Goal: Find contact information: Find contact information

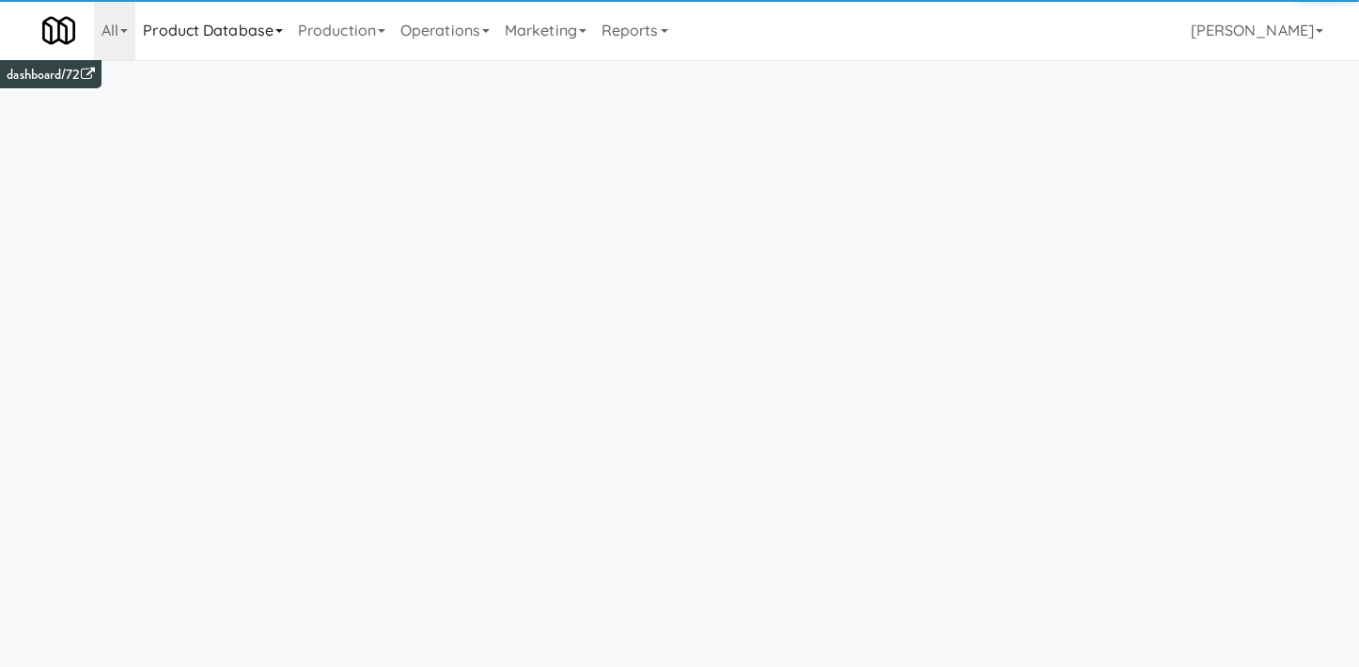
click at [259, 44] on link "Product Database" at bounding box center [212, 30] width 155 height 60
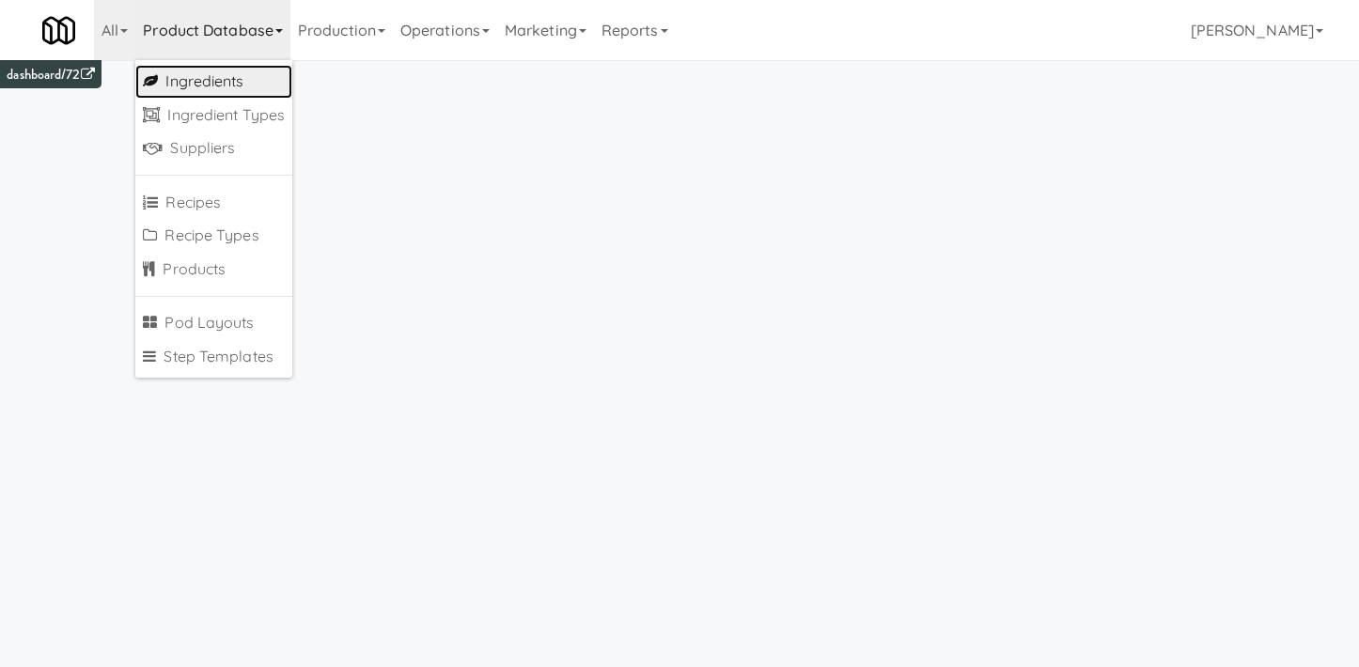
click at [254, 88] on link "Ingredients" at bounding box center [213, 82] width 157 height 34
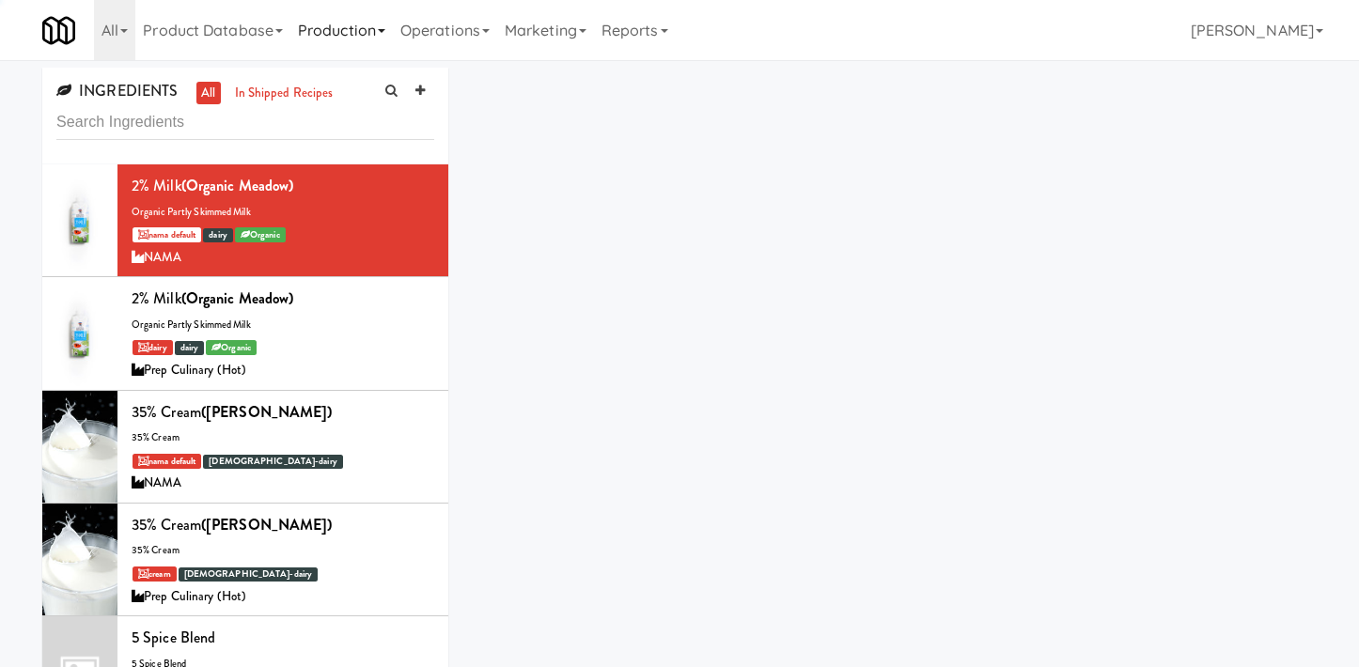
click at [330, 40] on link "Production" at bounding box center [341, 30] width 102 height 60
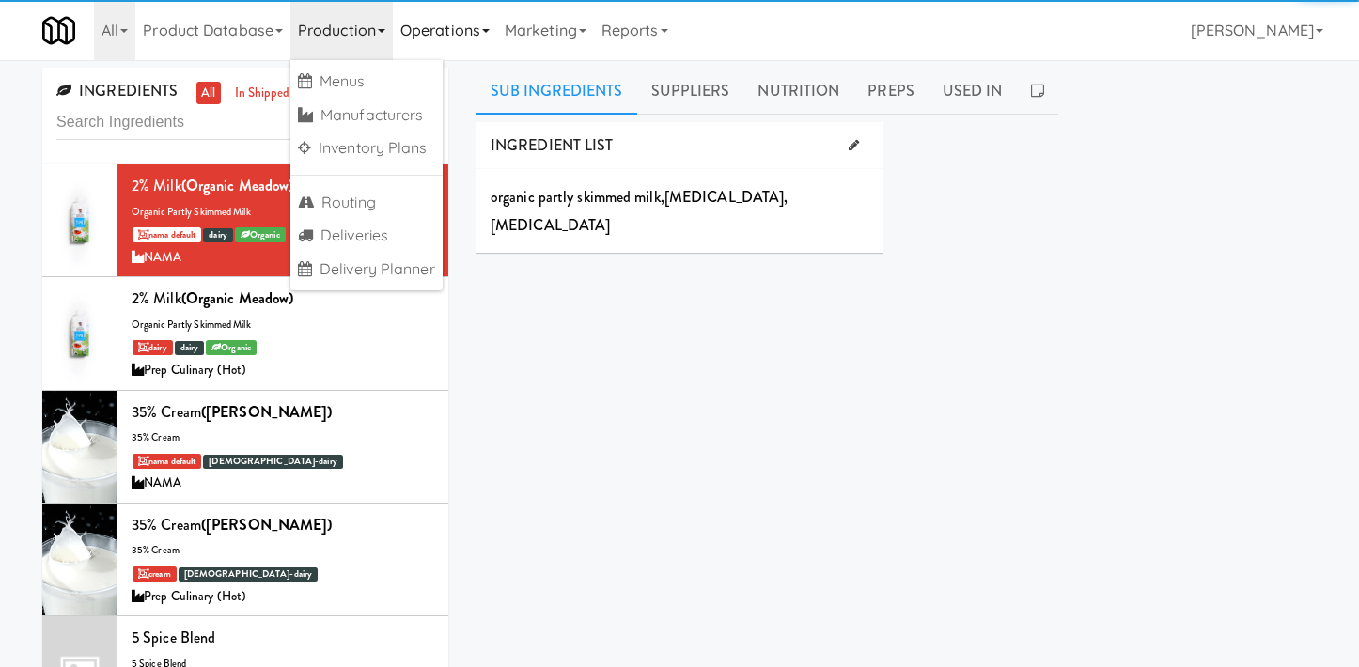
click at [447, 46] on link "Operations" at bounding box center [445, 30] width 104 height 60
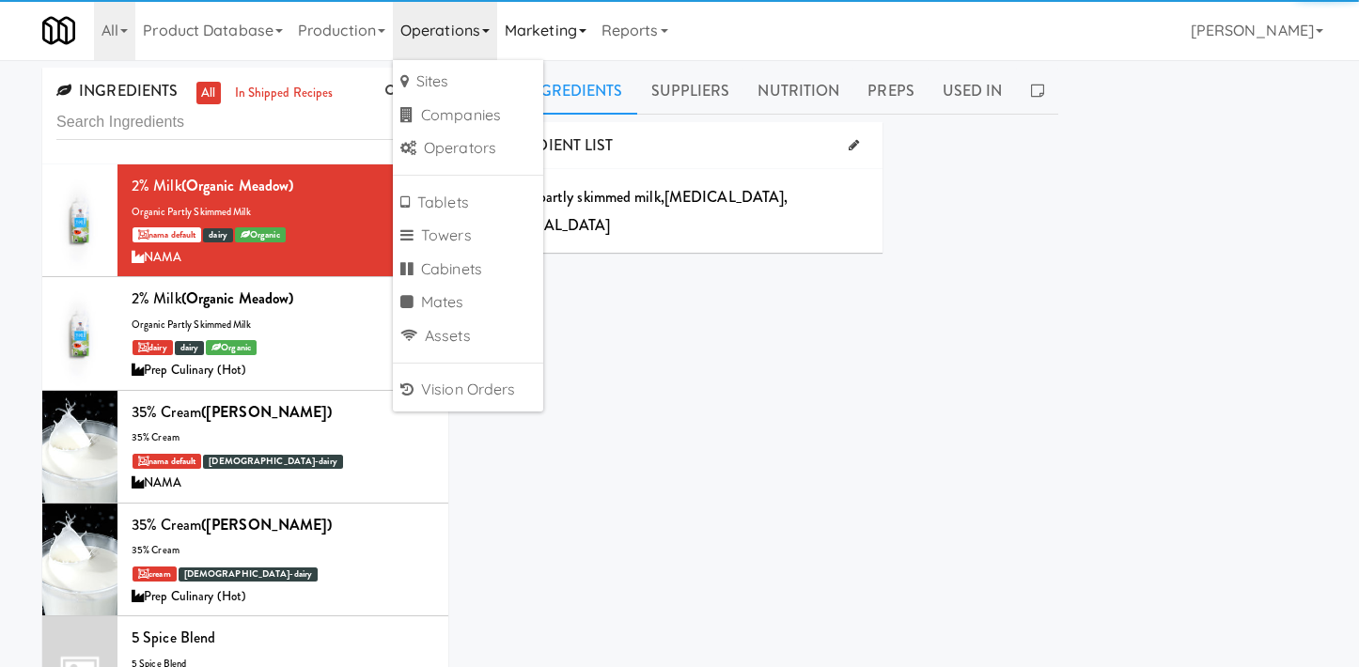
click at [543, 45] on link "Marketing" at bounding box center [545, 30] width 97 height 60
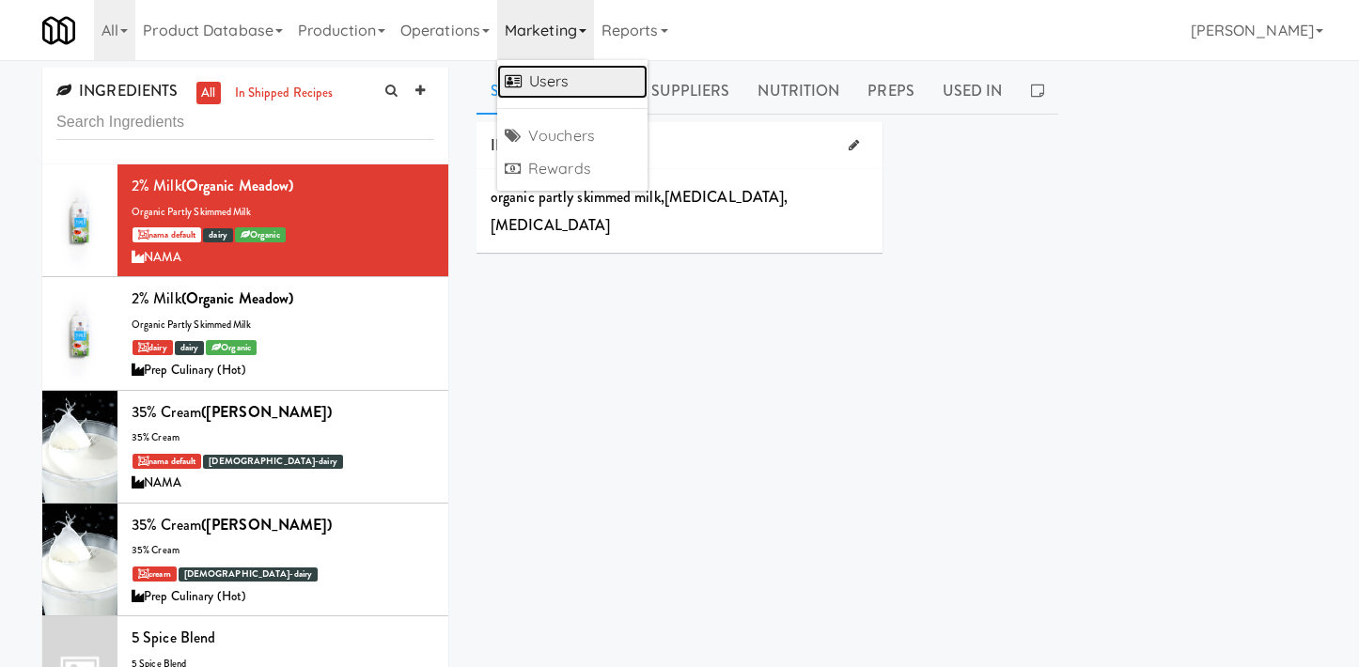
click at [541, 78] on link "Users" at bounding box center [572, 82] width 150 height 34
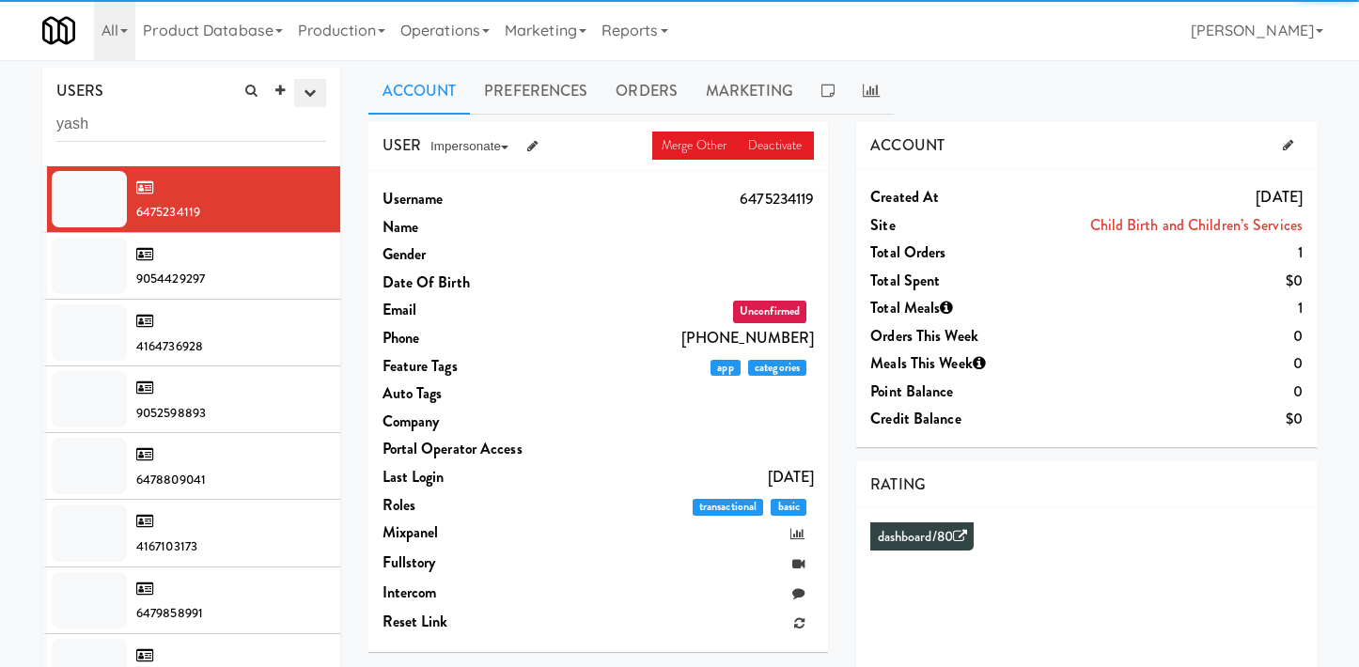
type input "yash"
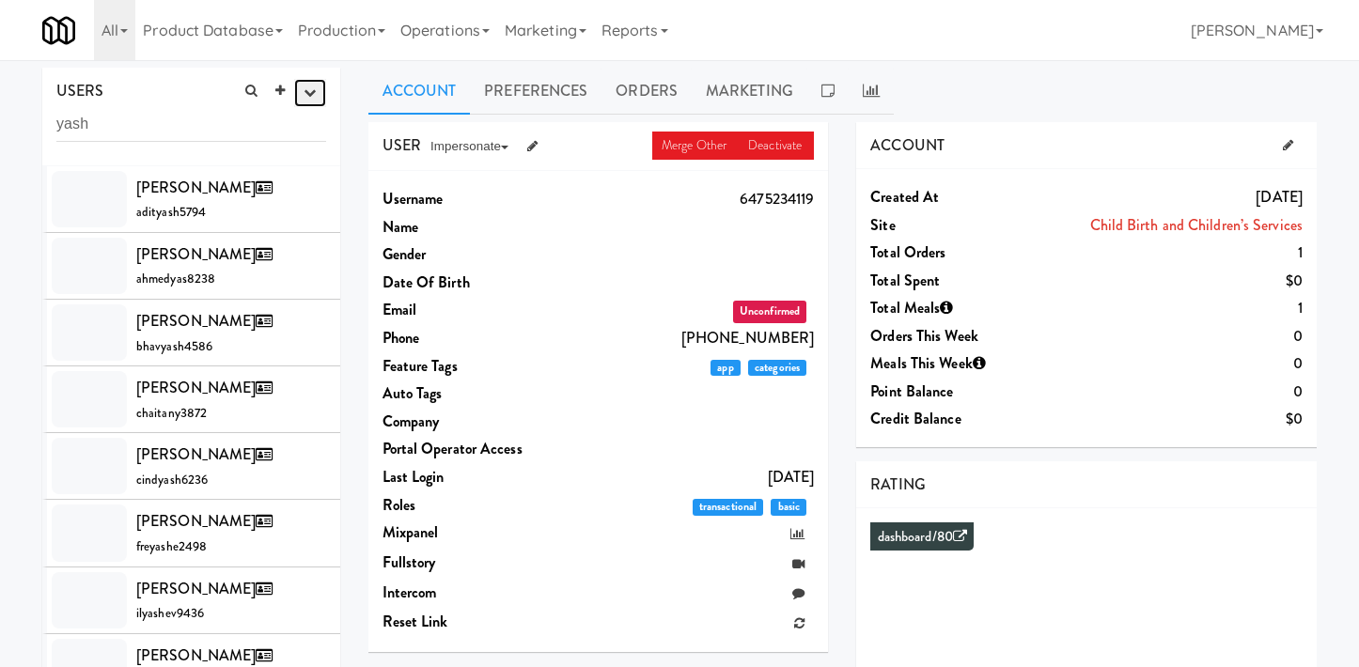
click at [307, 90] on icon "button" at bounding box center [310, 92] width 12 height 12
click at [115, 37] on link "All" at bounding box center [114, 30] width 41 height 60
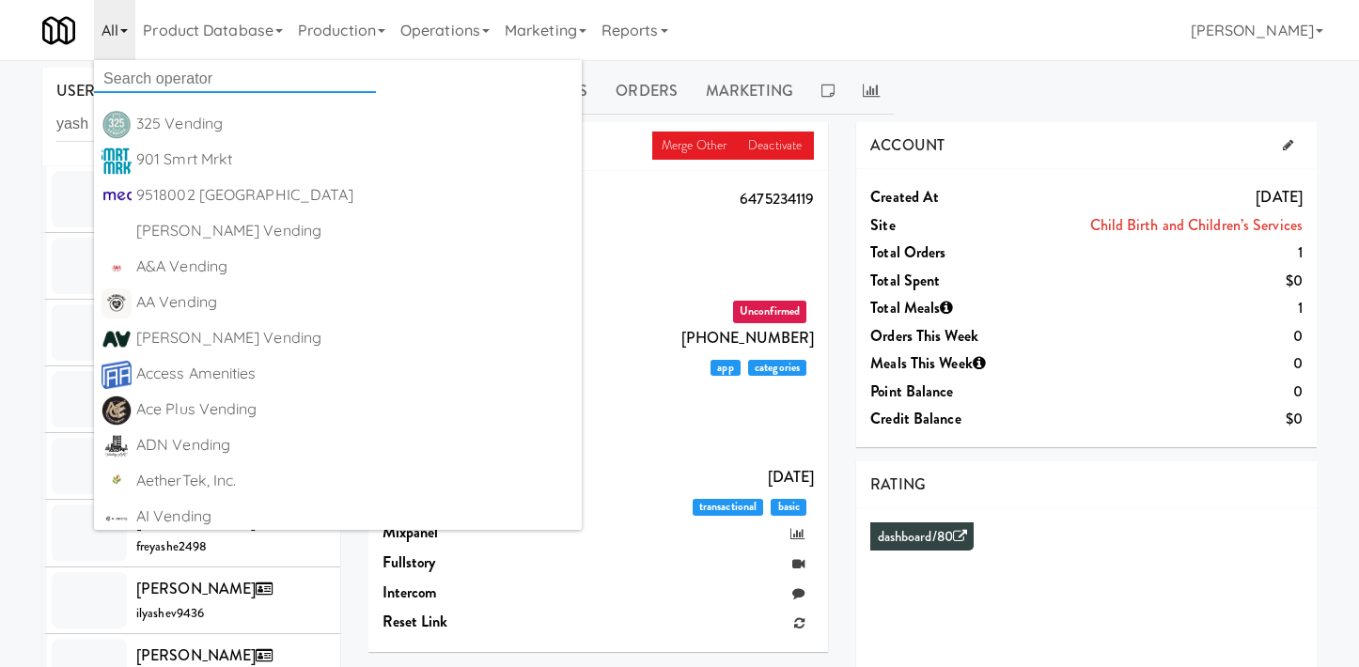
click at [150, 71] on input "text" at bounding box center [235, 79] width 282 height 28
type input "microm"
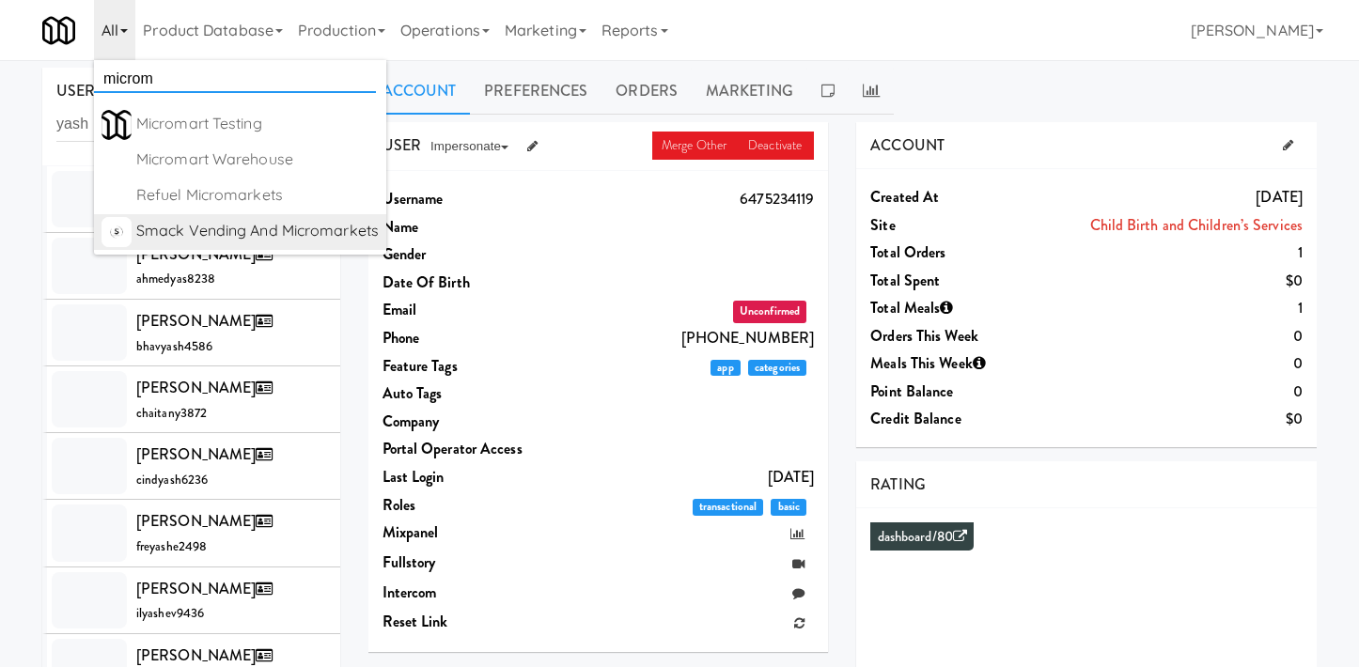
scroll to position [12, 0]
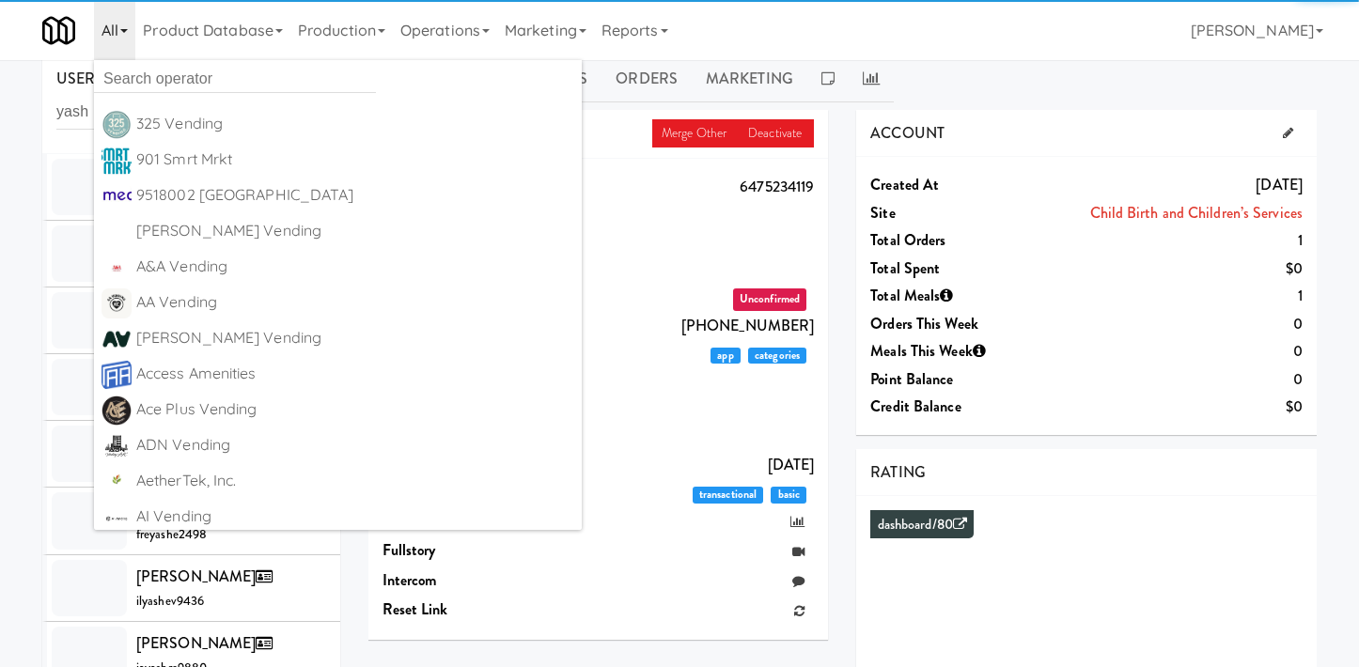
click at [18, 133] on div "USERS active Ordered this week Didn't order this week 1 this week 2 this week 3…" at bounding box center [679, 489] width 1359 height 869
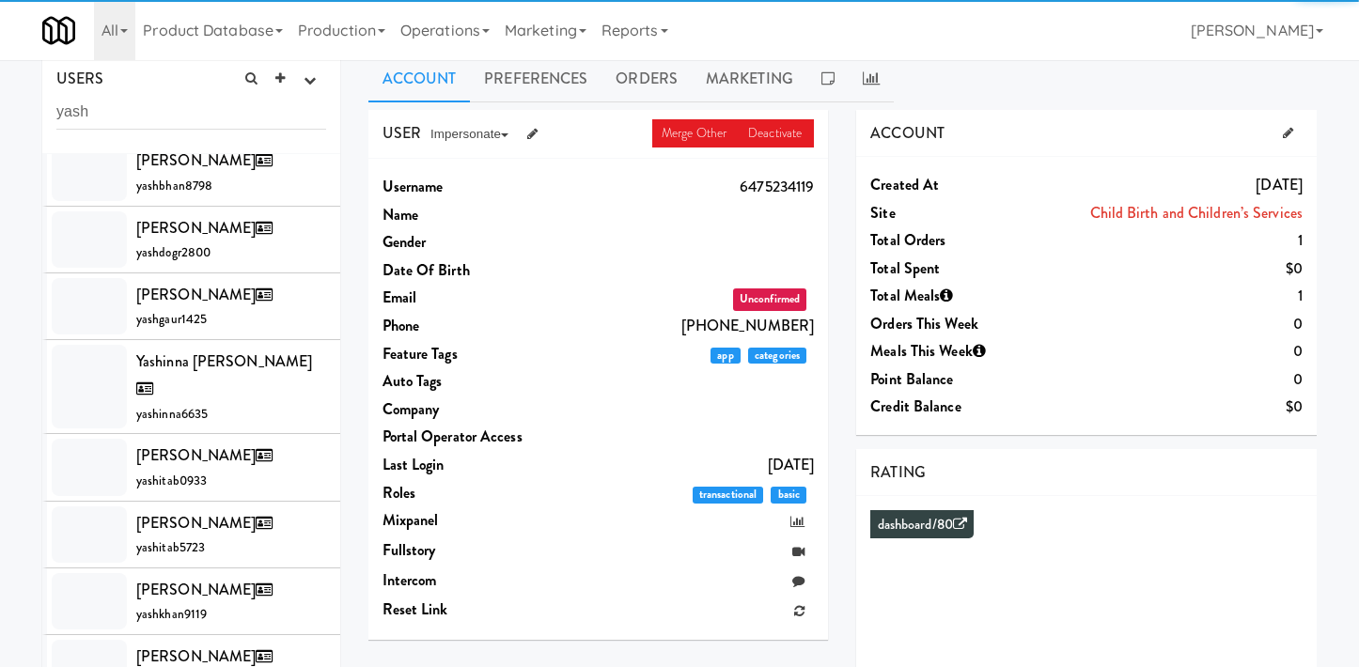
scroll to position [2471, 0]
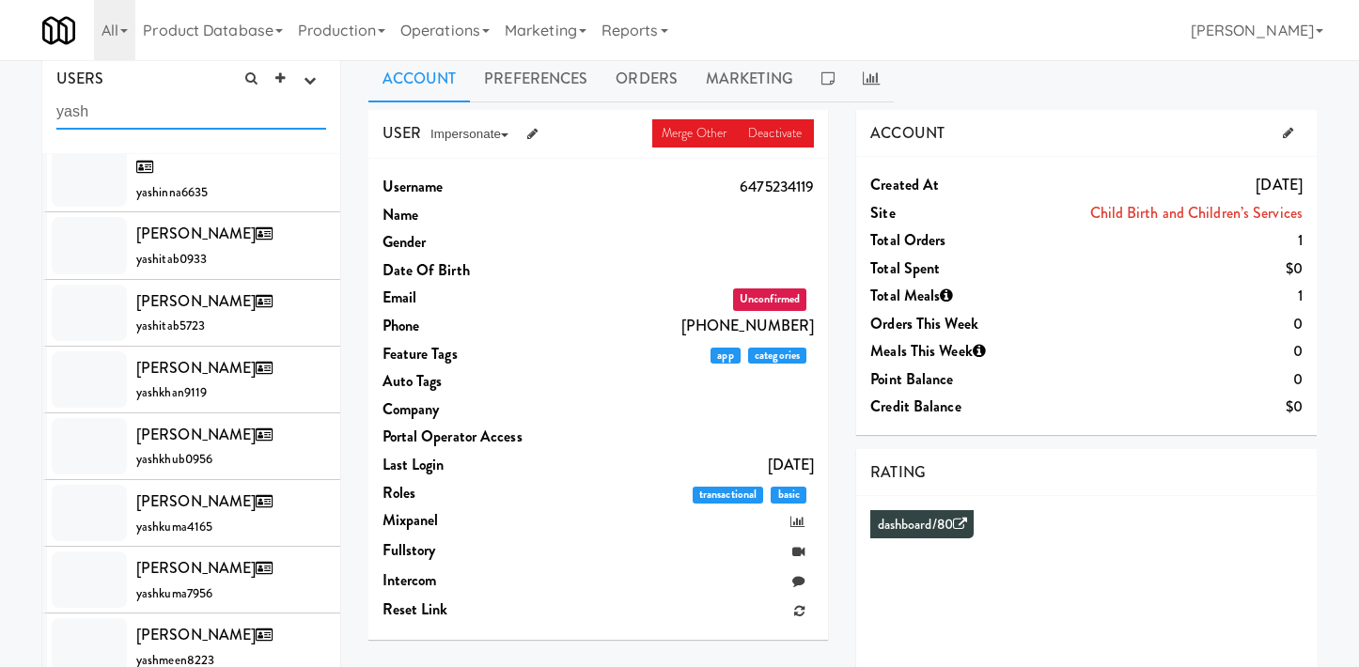
click at [136, 111] on input "yash" at bounding box center [191, 112] width 270 height 35
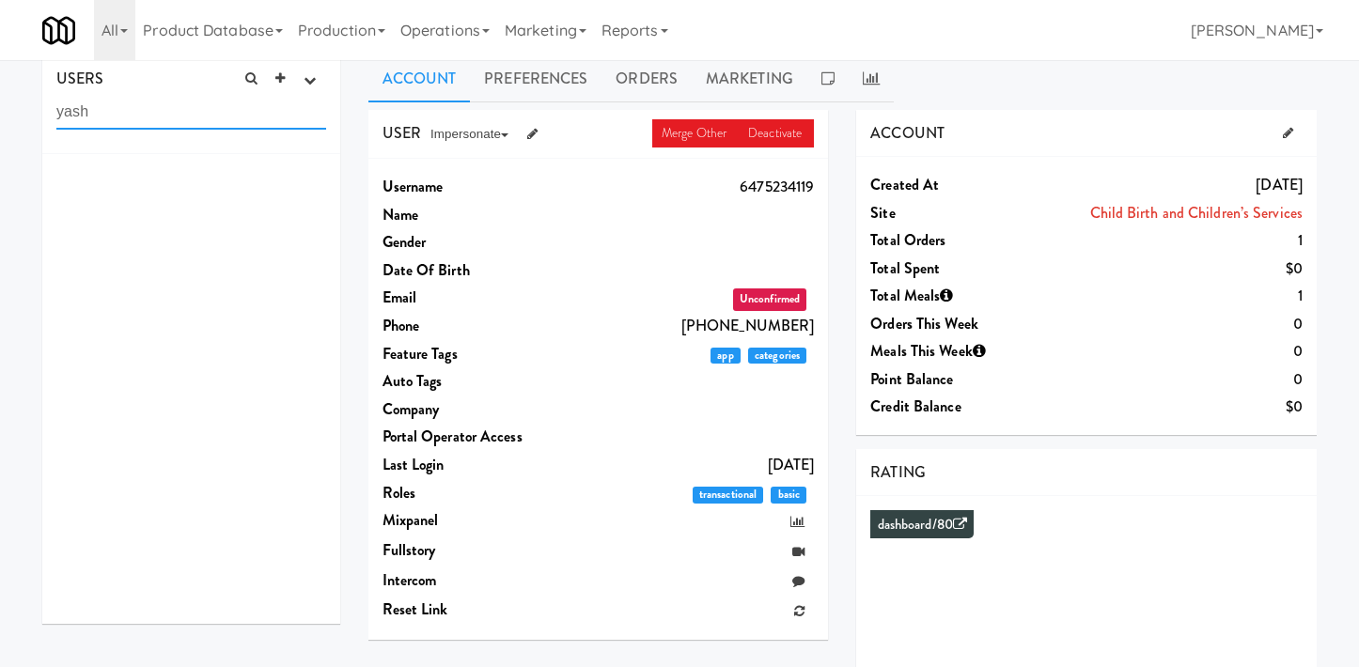
scroll to position [0, 0]
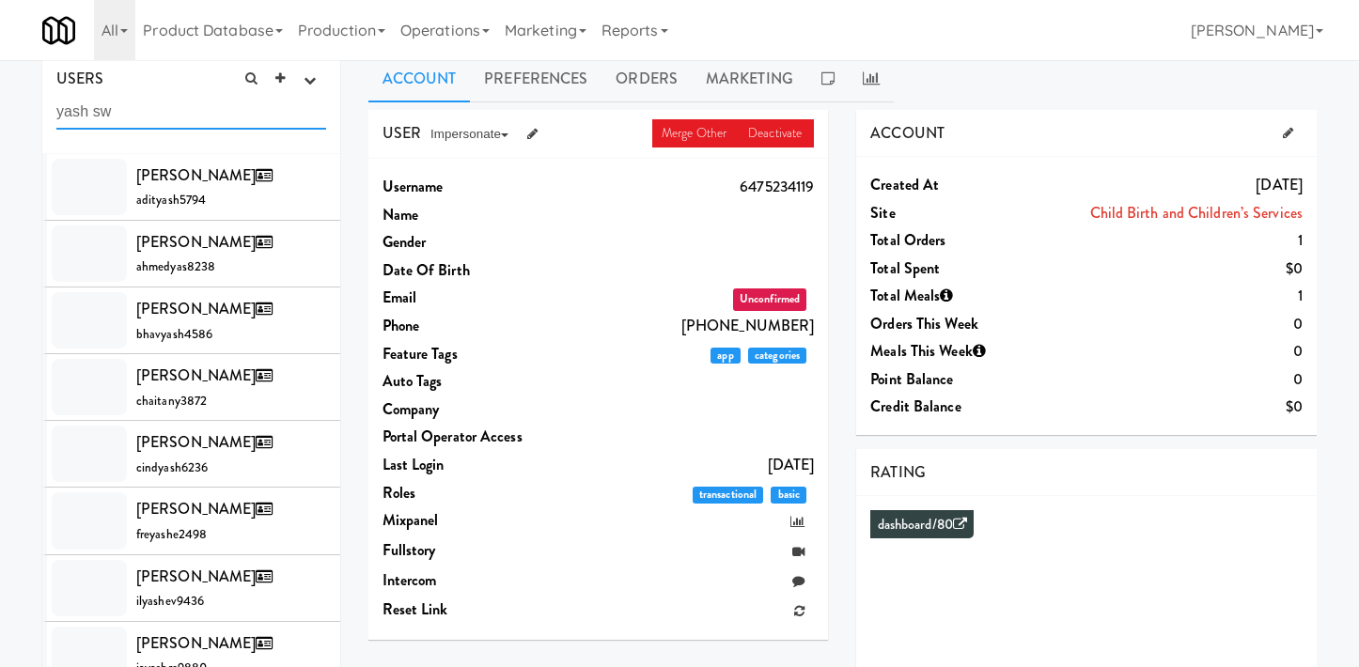
type input "yash sw"
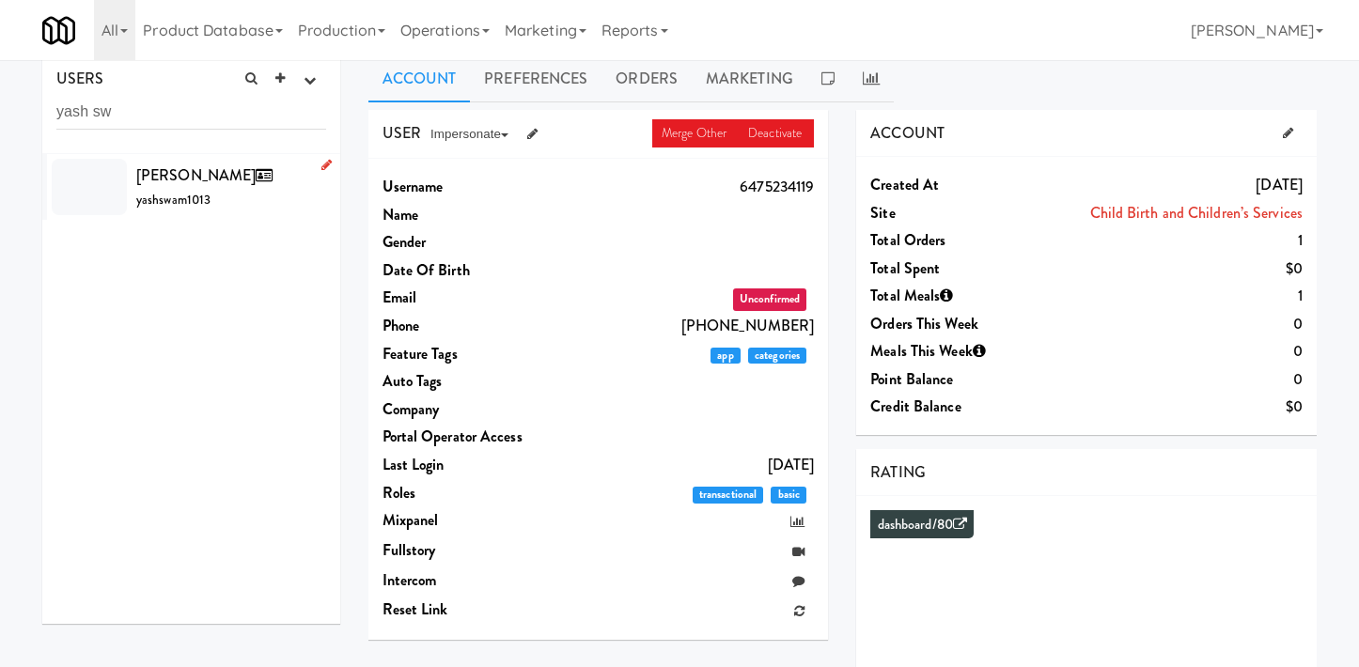
click at [186, 195] on span "yashswam1013" at bounding box center [173, 200] width 74 height 18
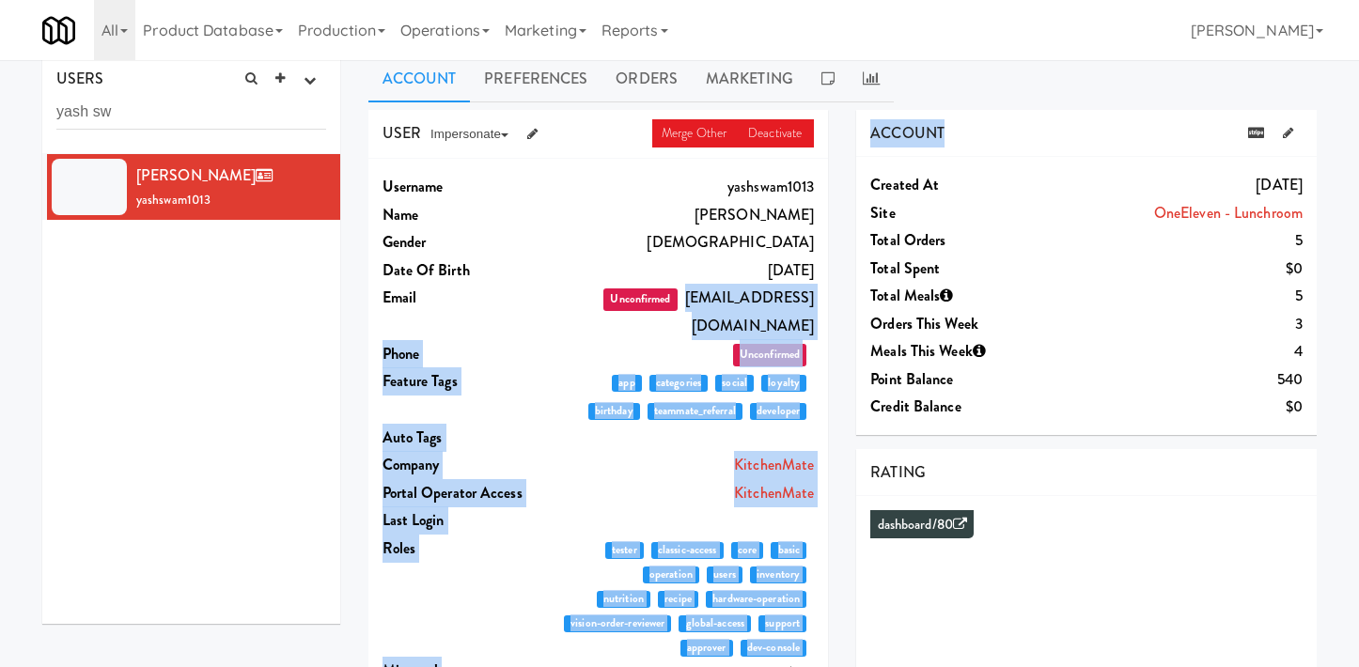
drag, startPoint x: 637, startPoint y: 295, endPoint x: 854, endPoint y: 290, distance: 216.3
click at [854, 290] on div "USER Merge Other Deactivate Impersonate on App on Classic Portal on Platform Us…" at bounding box center [843, 517] width 978 height 814
click at [775, 301] on dd "Unconfirmed [EMAIL_ADDRESS][DOMAIN_NAME]" at bounding box center [684, 311] width 259 height 55
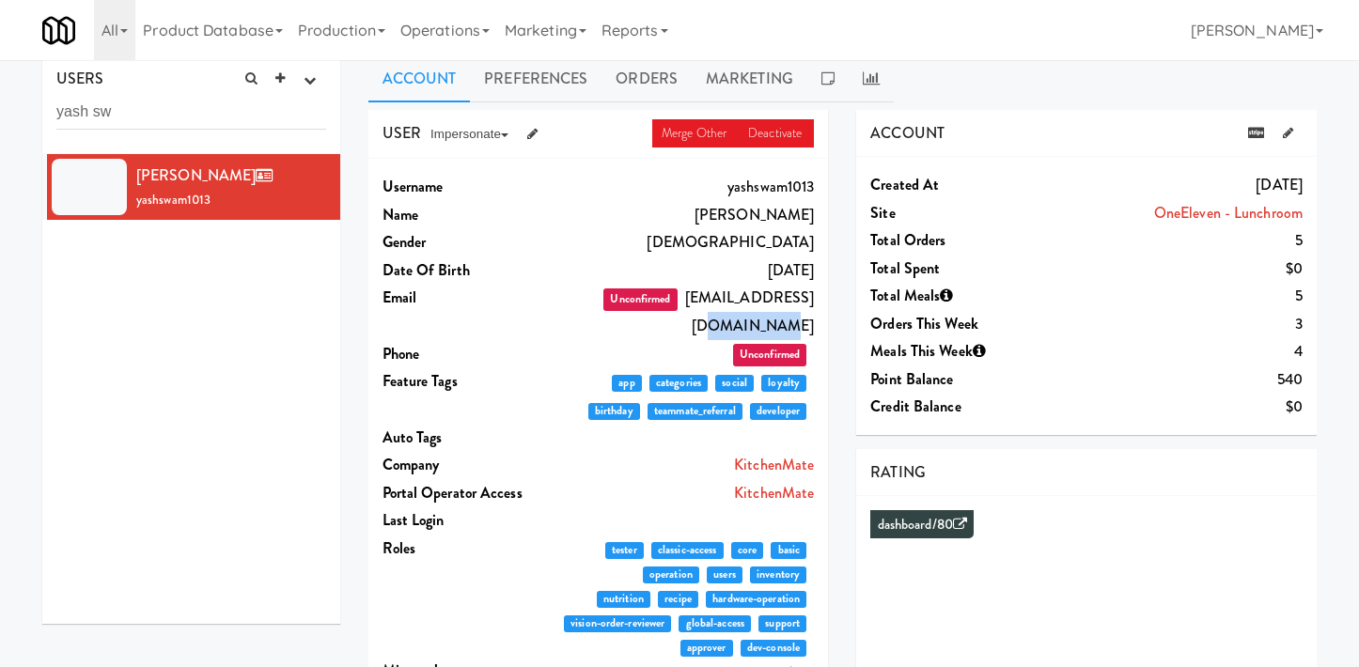
click at [775, 301] on dd "Unconfirmed [EMAIL_ADDRESS][DOMAIN_NAME]" at bounding box center [684, 311] width 259 height 55
click at [686, 300] on dd "Unconfirmed [EMAIL_ADDRESS][DOMAIN_NAME]" at bounding box center [684, 311] width 259 height 55
drag, startPoint x: 638, startPoint y: 300, endPoint x: 832, endPoint y: 296, distance: 193.7
click at [814, 296] on dd "Unconfirmed [EMAIL_ADDRESS][DOMAIN_NAME]" at bounding box center [684, 311] width 259 height 55
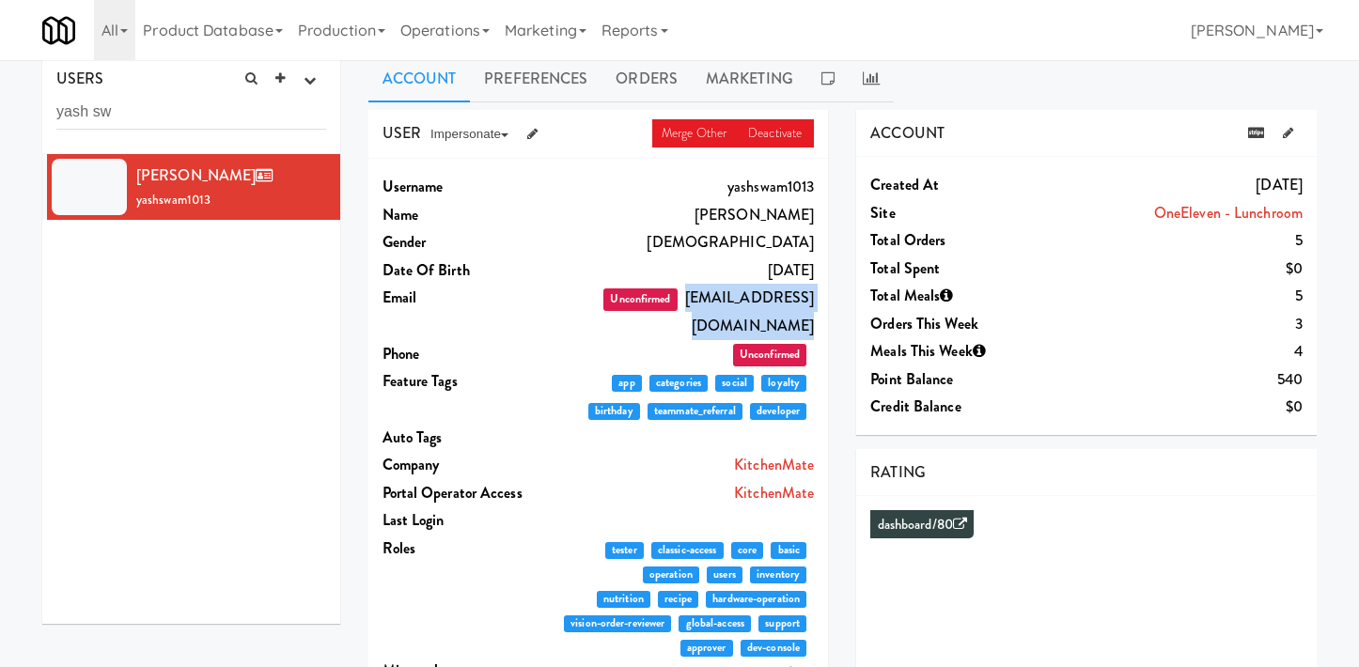
copy dd "yash.swaminathan@micromart.c"
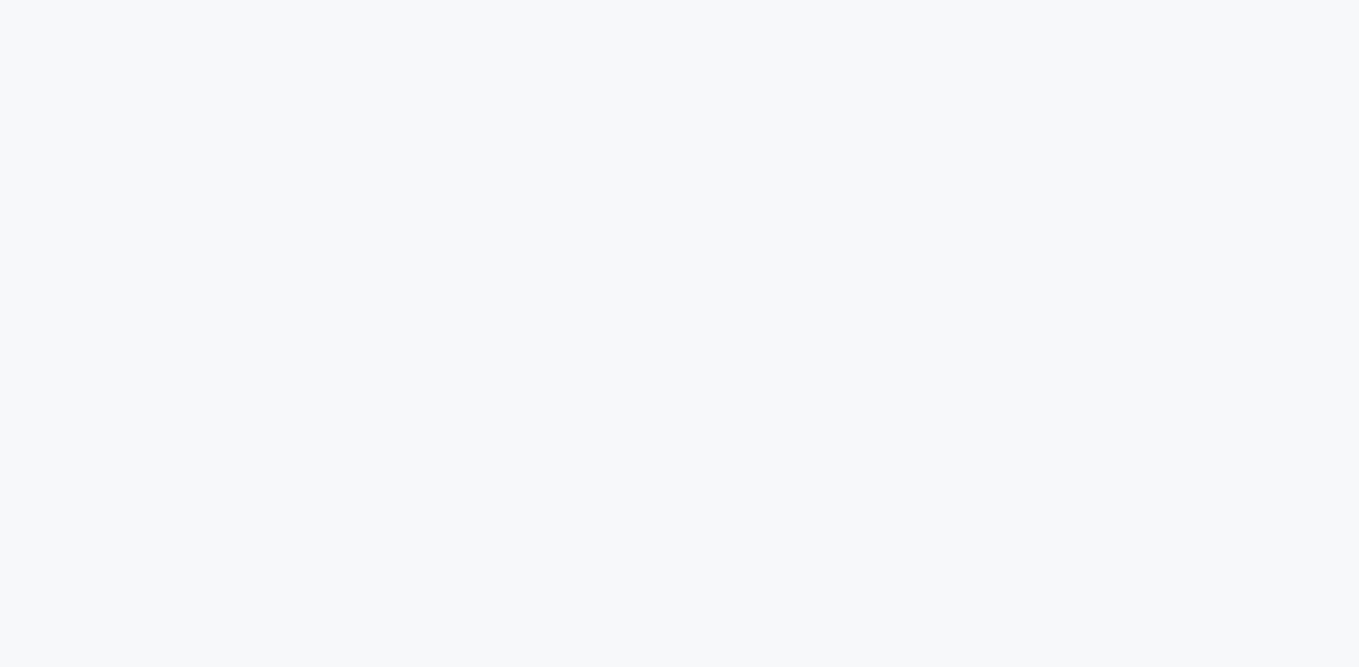
scroll to position [12, 0]
click at [343, 40] on link "Production" at bounding box center [341, 30] width 102 height 60
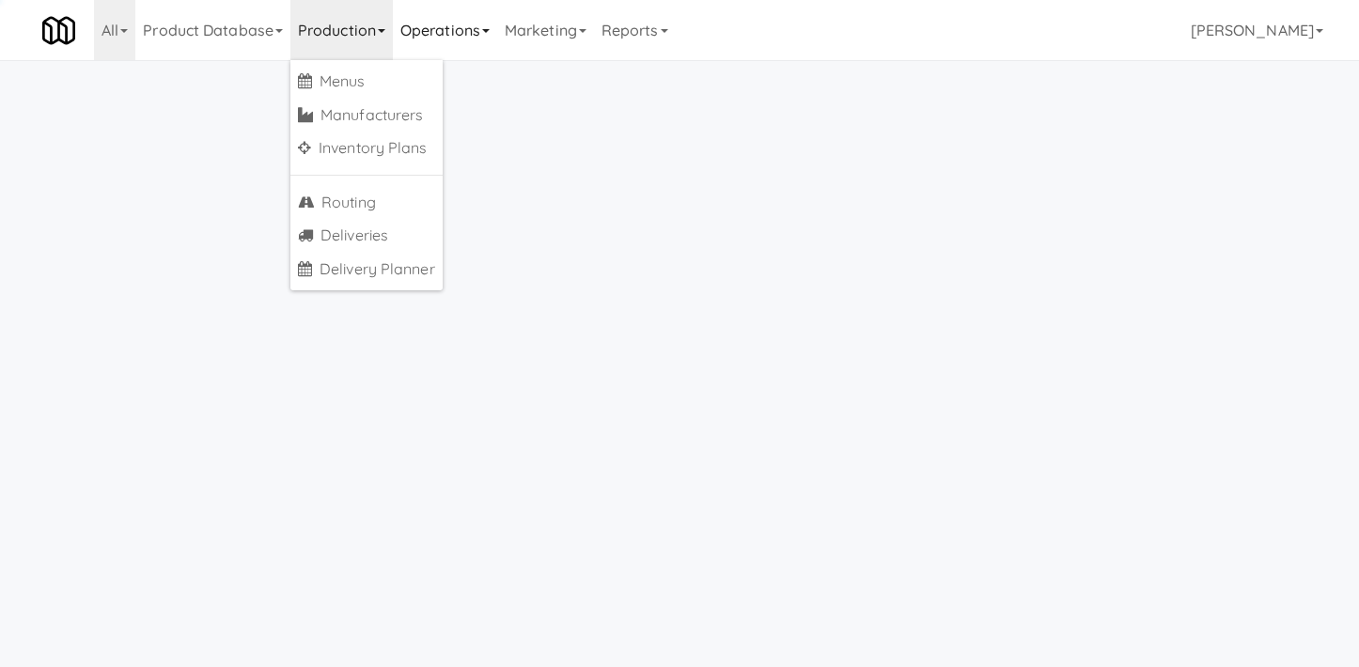
click at [433, 40] on link "Operations" at bounding box center [445, 30] width 104 height 60
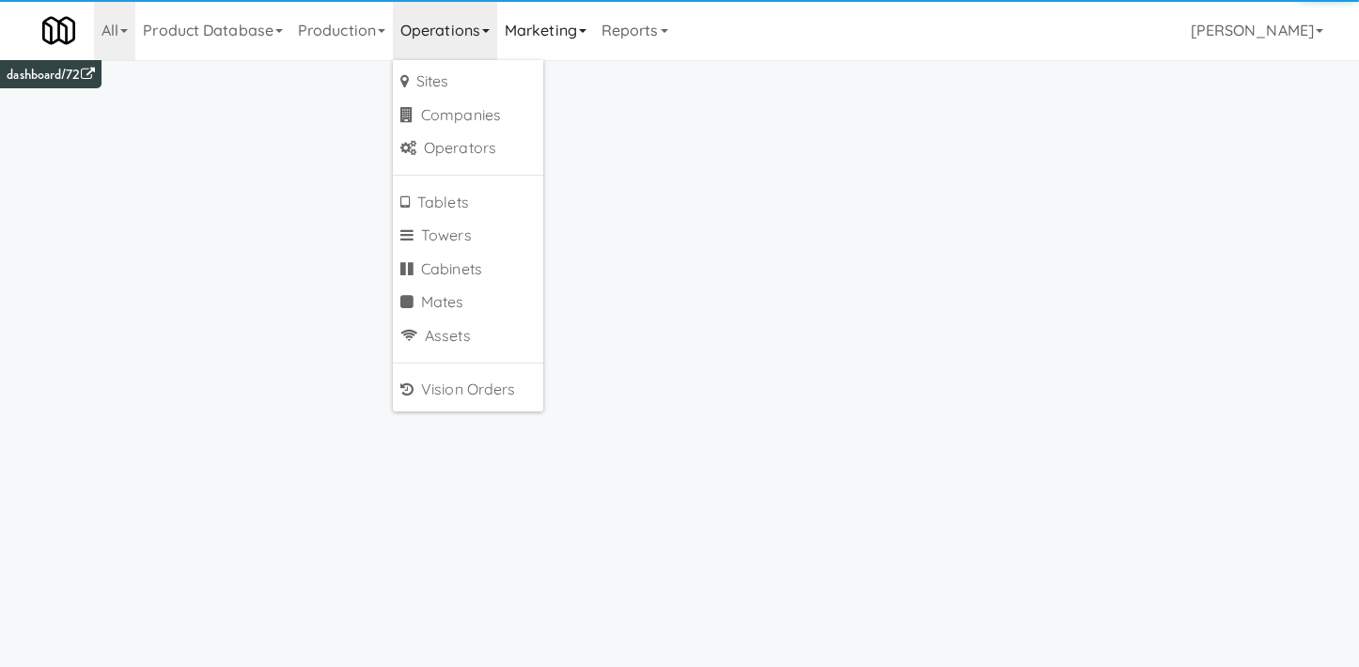
click at [556, 38] on link "Marketing" at bounding box center [545, 30] width 97 height 60
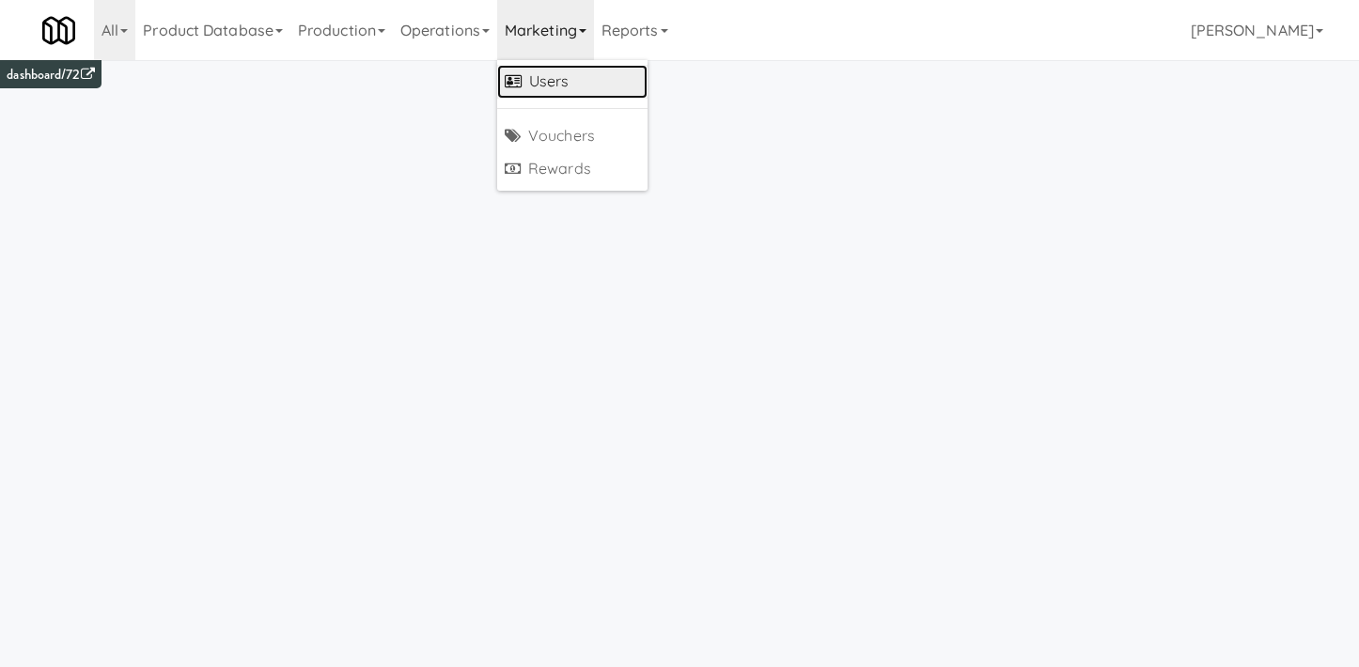
click at [575, 83] on link "Users" at bounding box center [572, 82] width 150 height 34
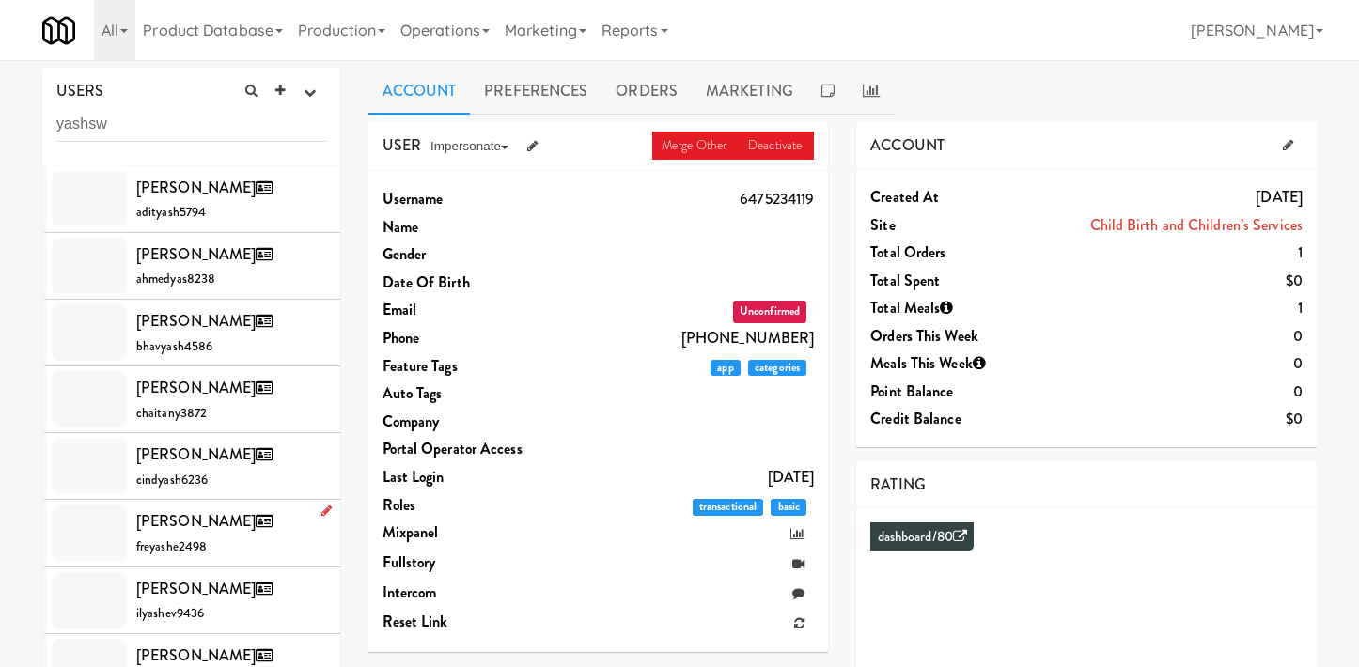
type input "yashsw"
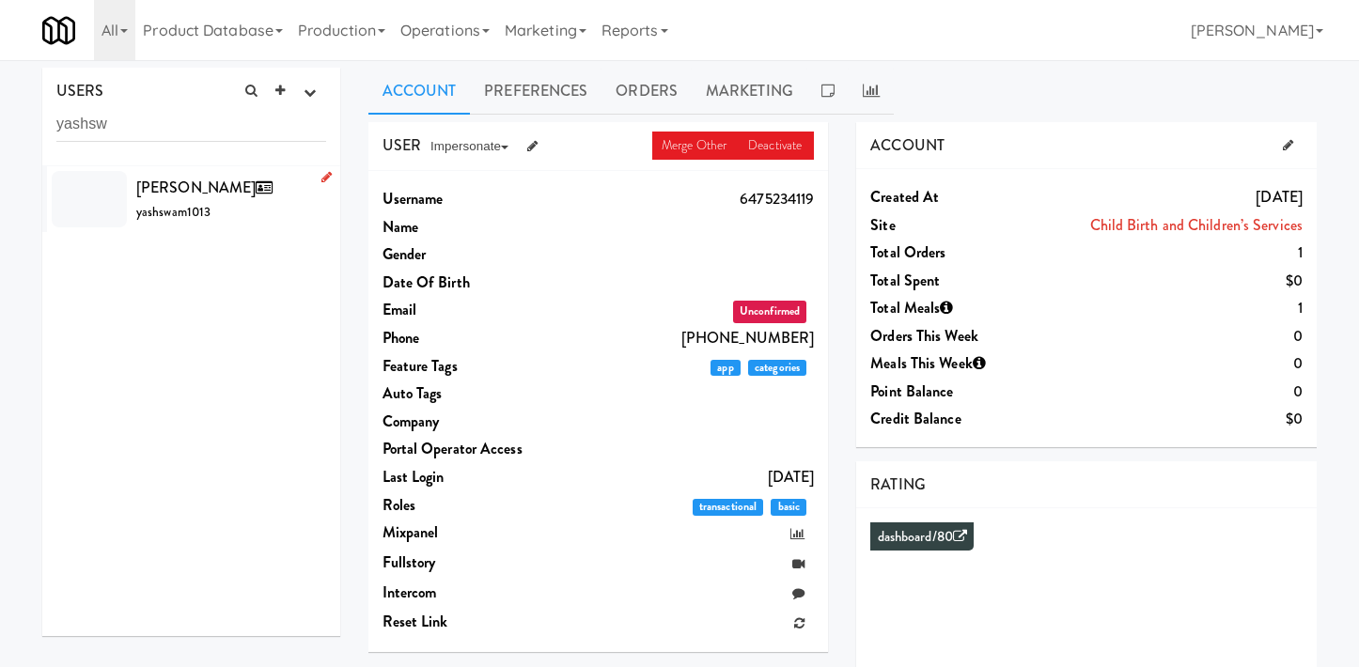
click at [203, 228] on li "[PERSON_NAME] yashswam1013" at bounding box center [191, 199] width 298 height 66
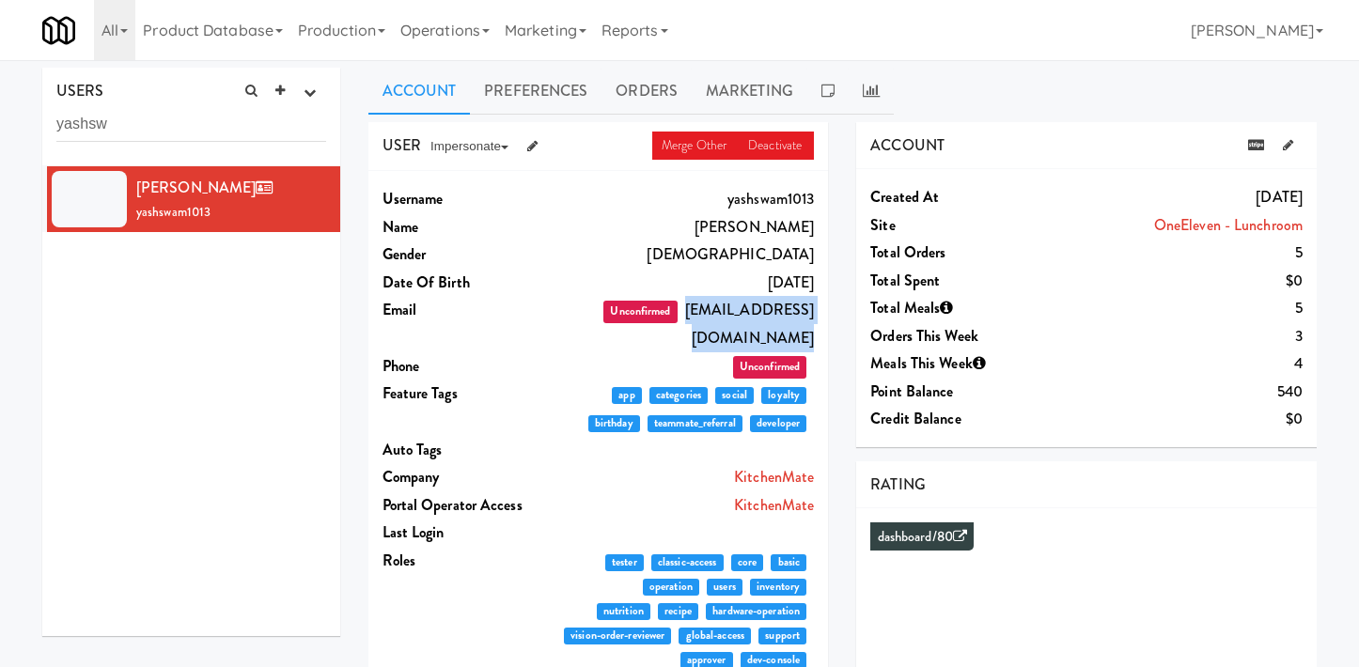
drag, startPoint x: 637, startPoint y: 312, endPoint x: 829, endPoint y: 311, distance: 191.8
click at [814, 311] on dd "Unconfirmed [EMAIL_ADDRESS][DOMAIN_NAME]" at bounding box center [684, 323] width 259 height 55
copy dd "yash.swaminathan@micromart.c"
click at [535, 152] on icon at bounding box center [532, 146] width 10 height 12
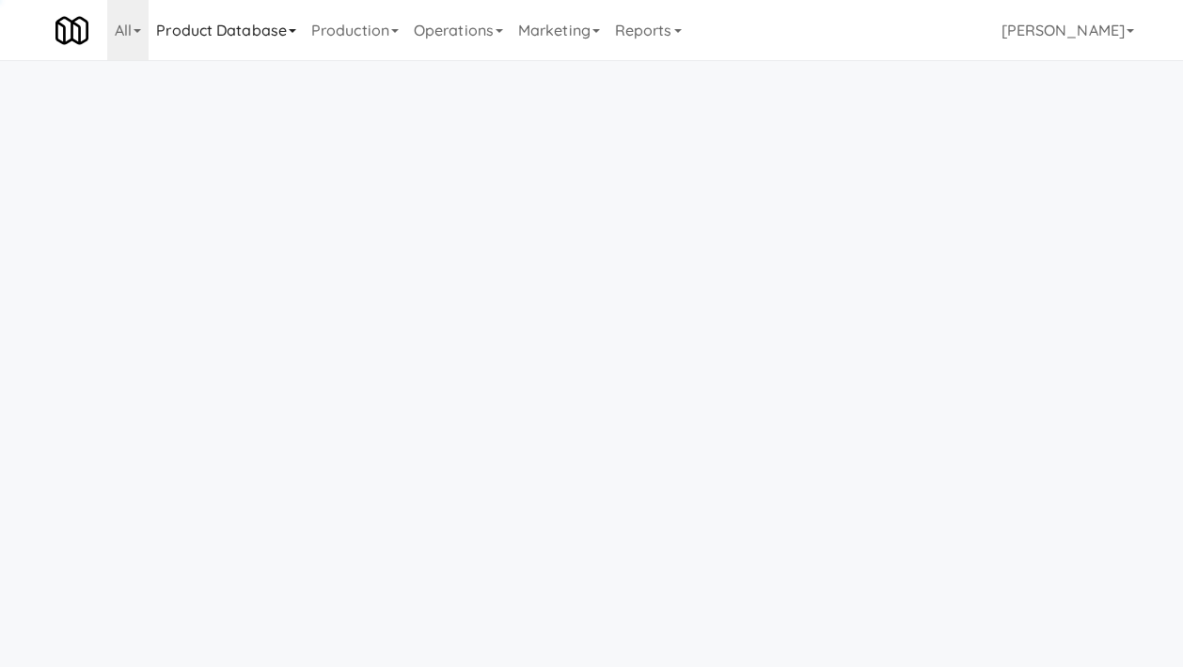
click at [242, 32] on link "Product Database" at bounding box center [226, 30] width 155 height 60
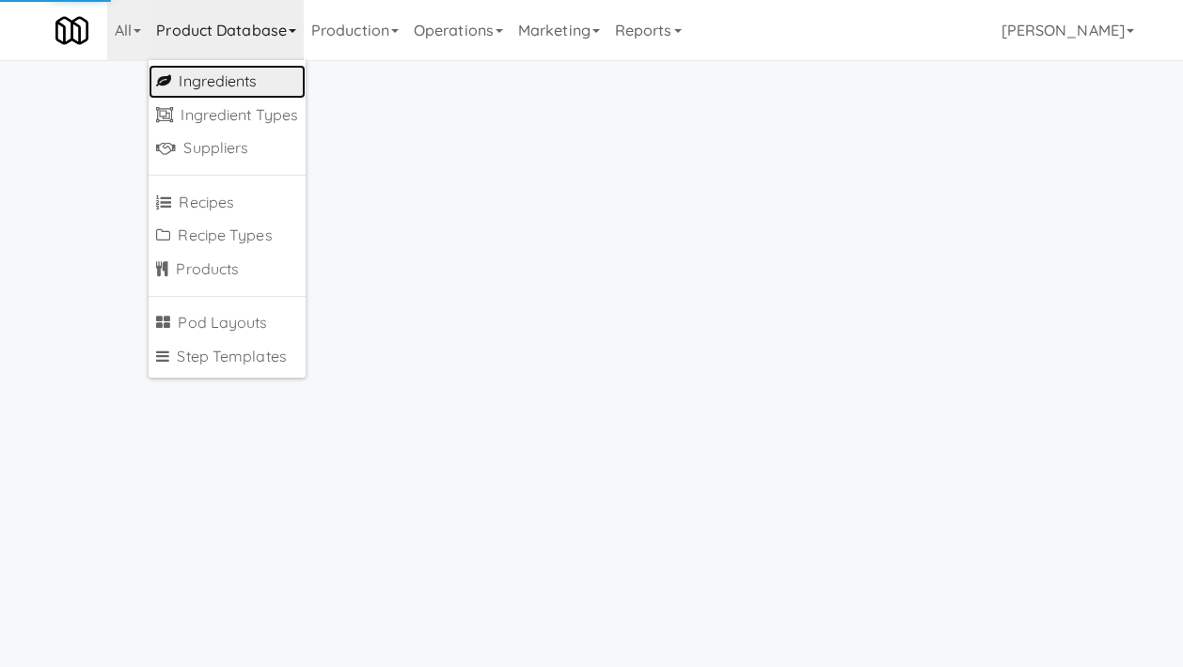
click at [250, 74] on link "Ingredients" at bounding box center [227, 82] width 157 height 34
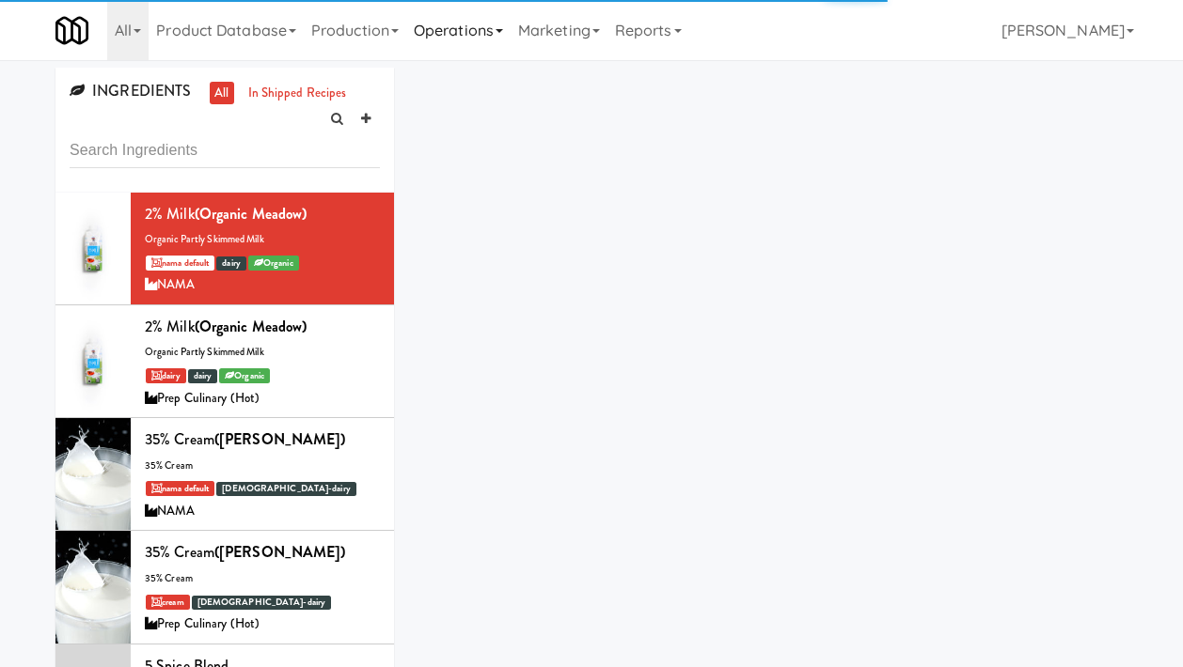
click at [475, 32] on link "Operations" at bounding box center [458, 30] width 104 height 60
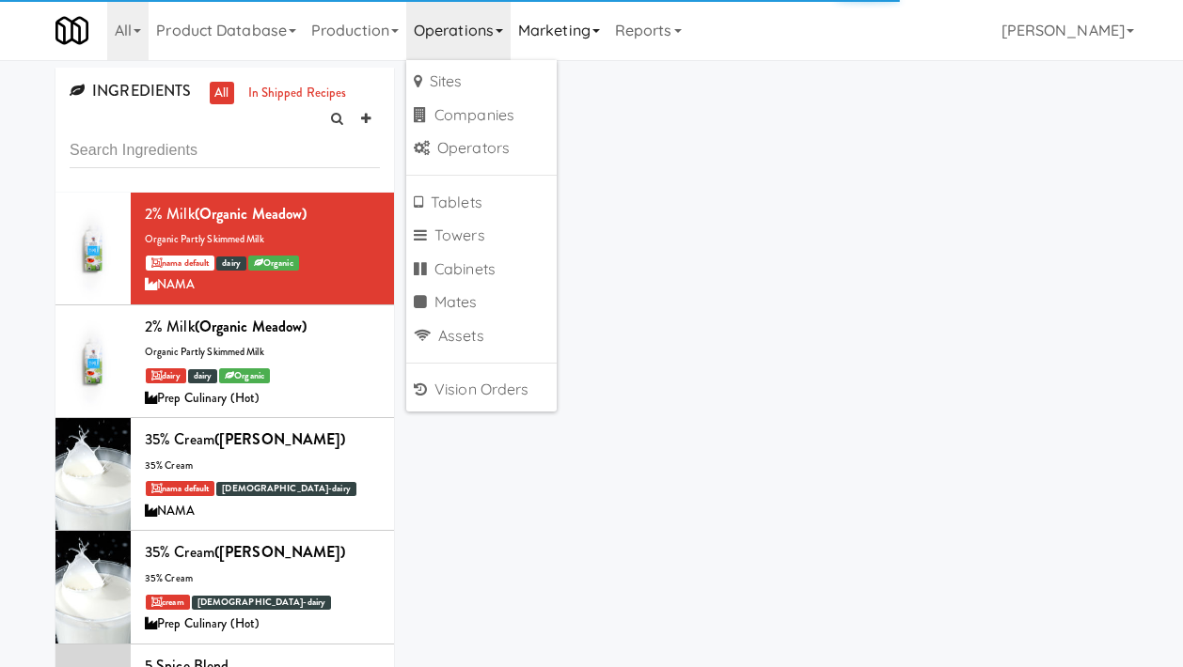
click at [562, 41] on link "Marketing" at bounding box center [558, 30] width 97 height 60
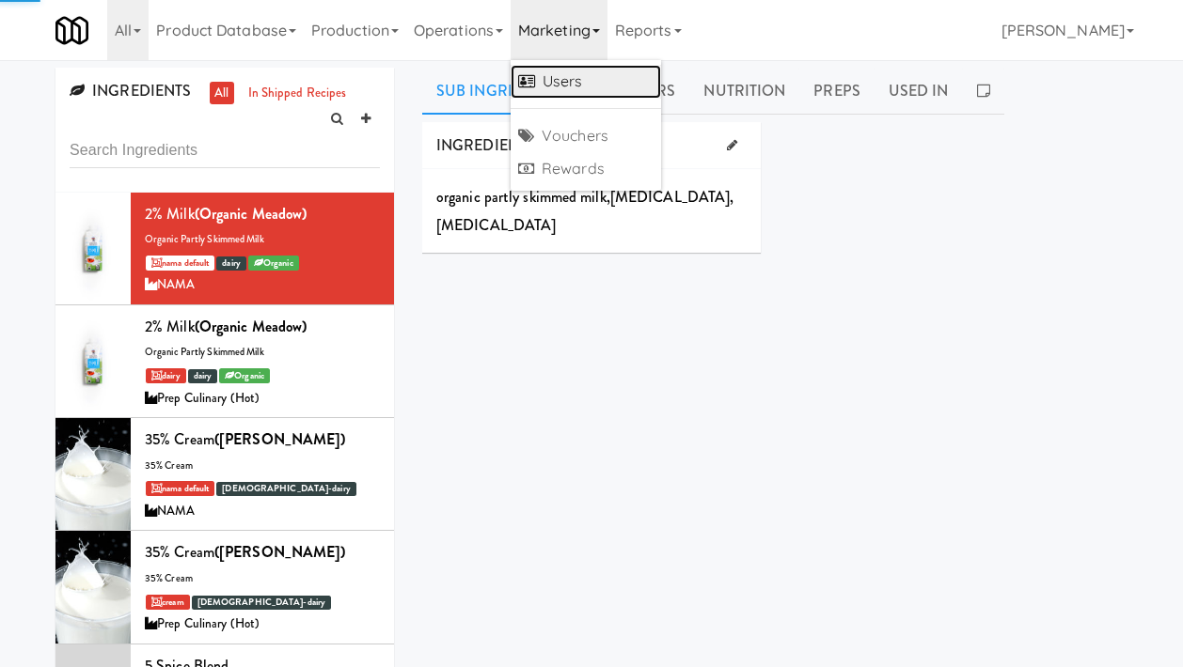
click at [550, 89] on link "Users" at bounding box center [585, 82] width 150 height 34
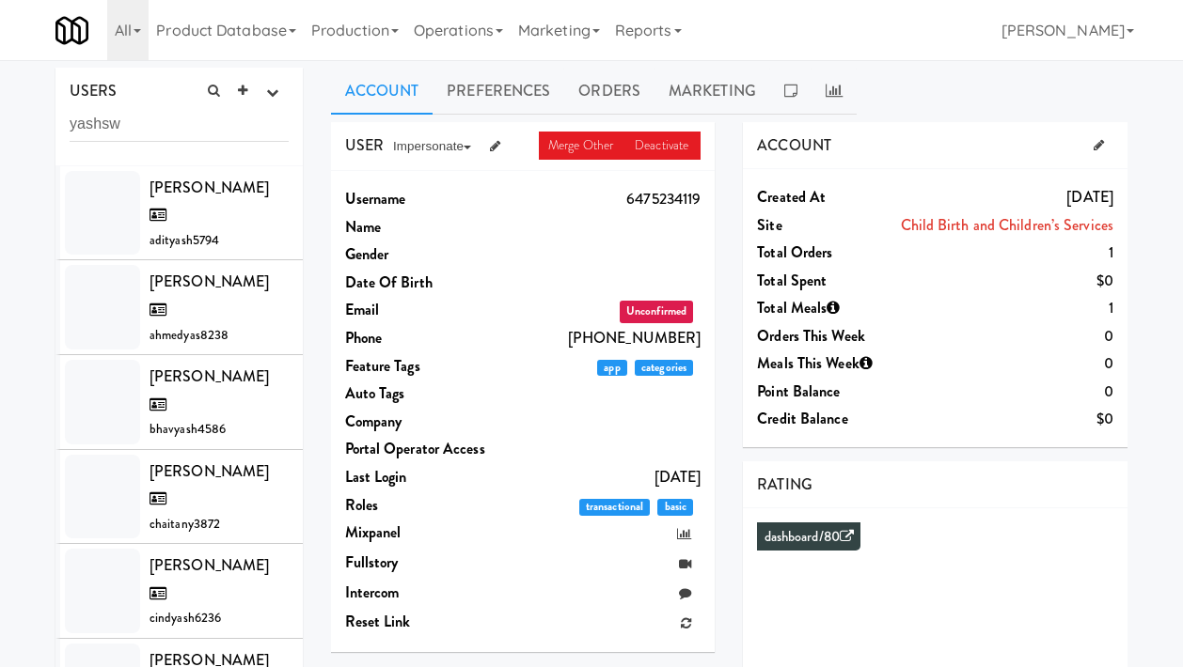
type input "yashsw"
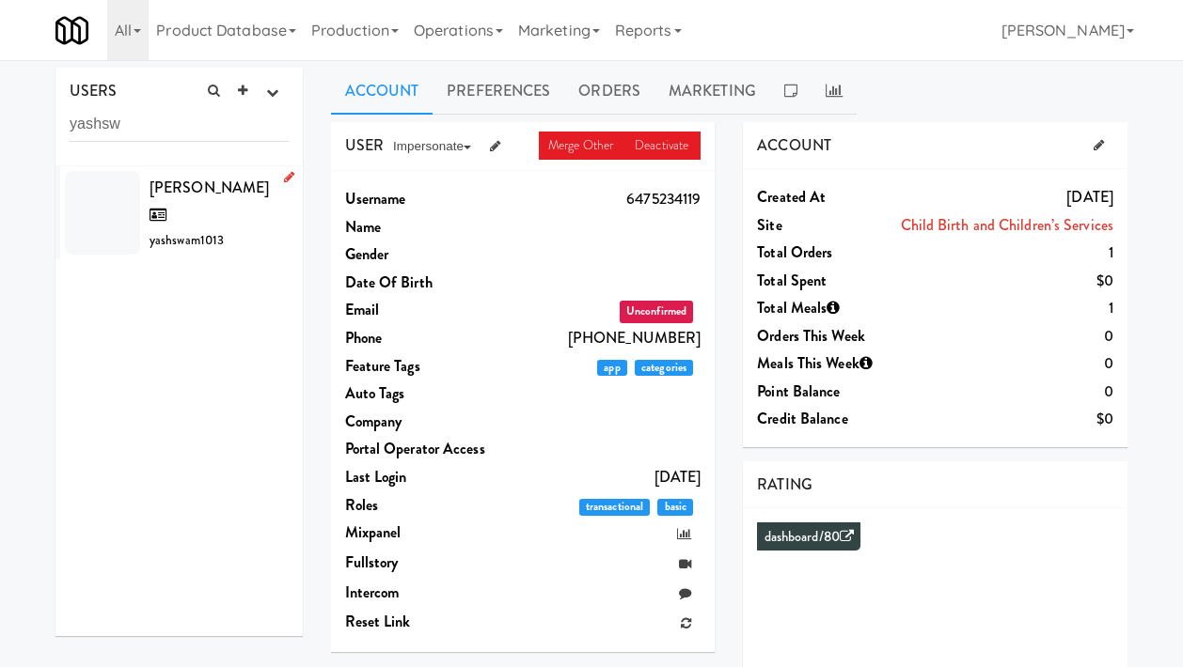
click at [228, 228] on div "[PERSON_NAME] yashswam1013" at bounding box center [218, 213] width 139 height 79
